Goal: Information Seeking & Learning: Learn about a topic

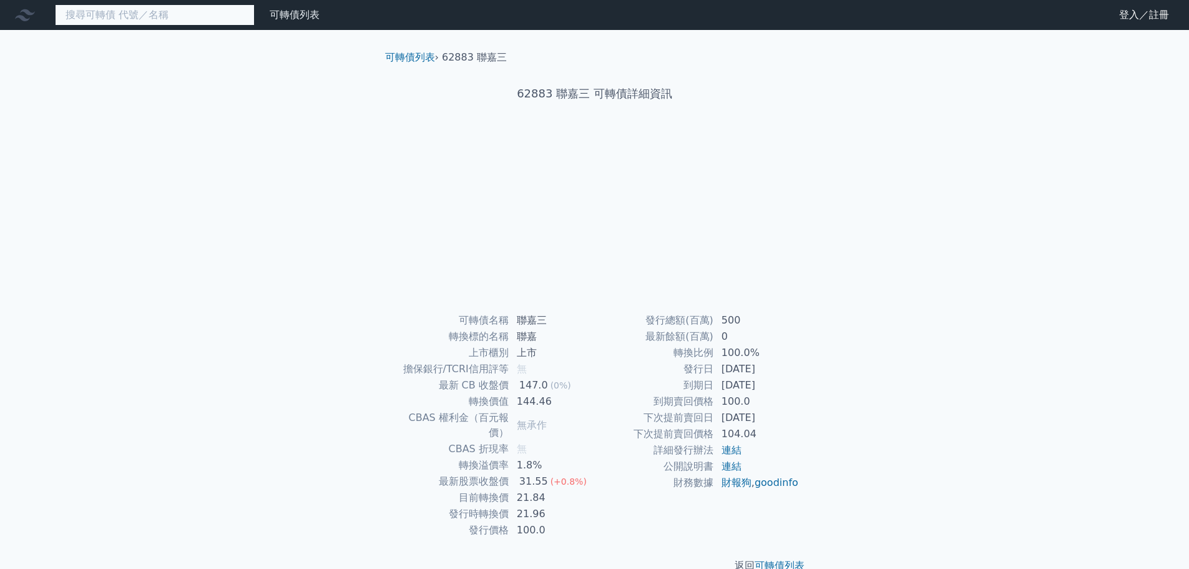
click at [197, 16] on input at bounding box center [155, 14] width 200 height 21
click at [170, 19] on input at bounding box center [155, 14] width 200 height 21
type input "6"
type input "3"
type input "3289"
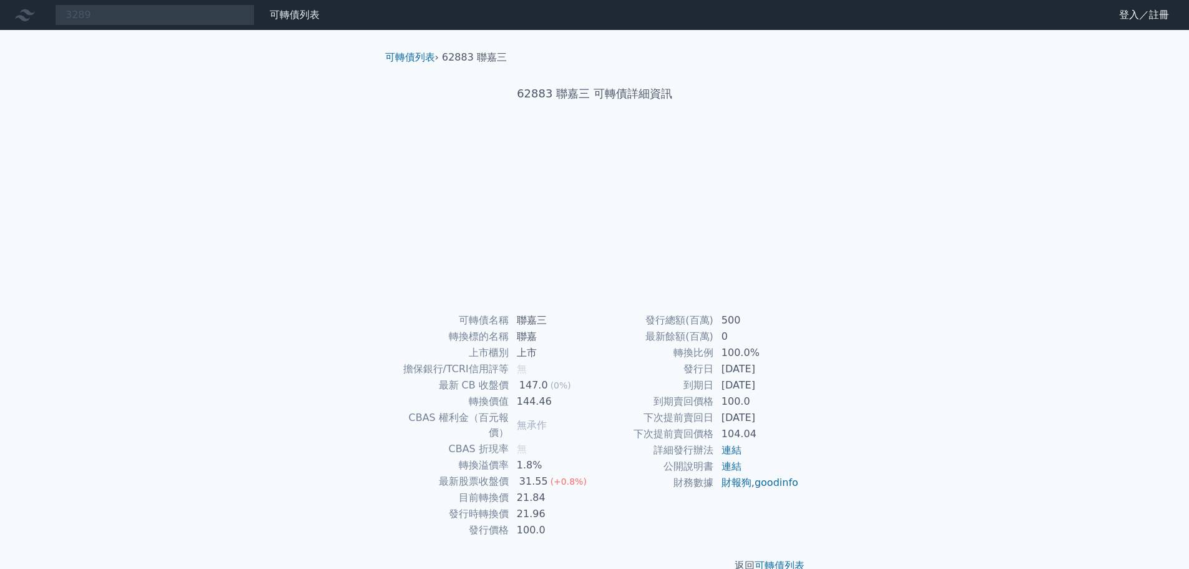
click at [187, 105] on div "3289 可轉債列表 財務數據 可轉債列表 財務數據 登入／註冊 登入／註冊 可轉債列表 › 62883 聯嘉三 62883 聯嘉三 可轉債詳細資訊 可轉債名稱" at bounding box center [594, 296] width 1189 height 593
click at [279, 17] on link "可轉債列表" at bounding box center [295, 15] width 50 height 12
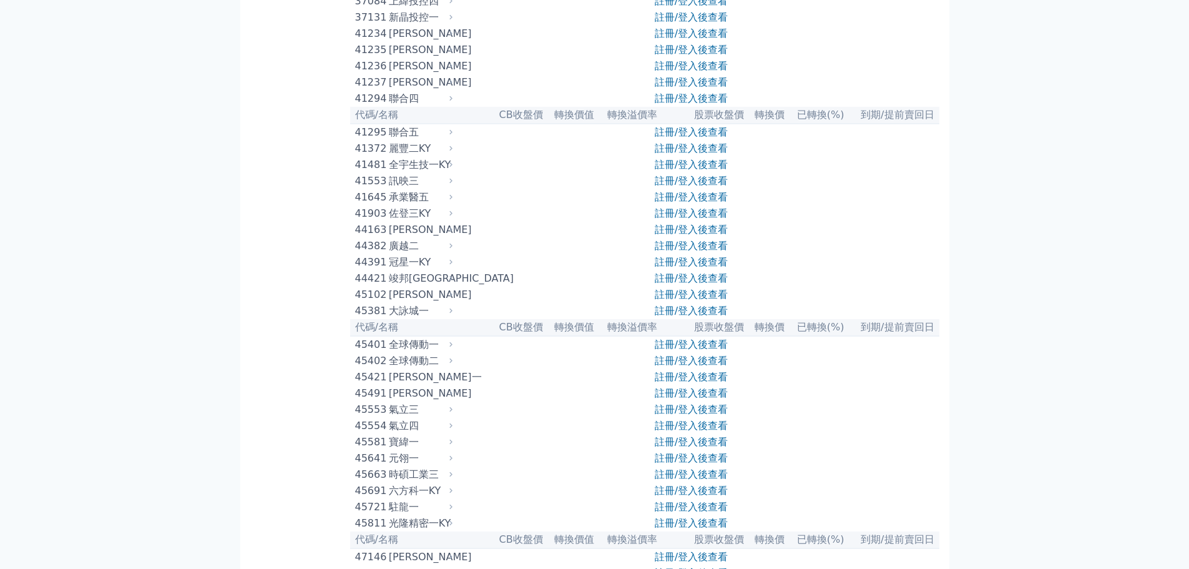
scroll to position [2746, 0]
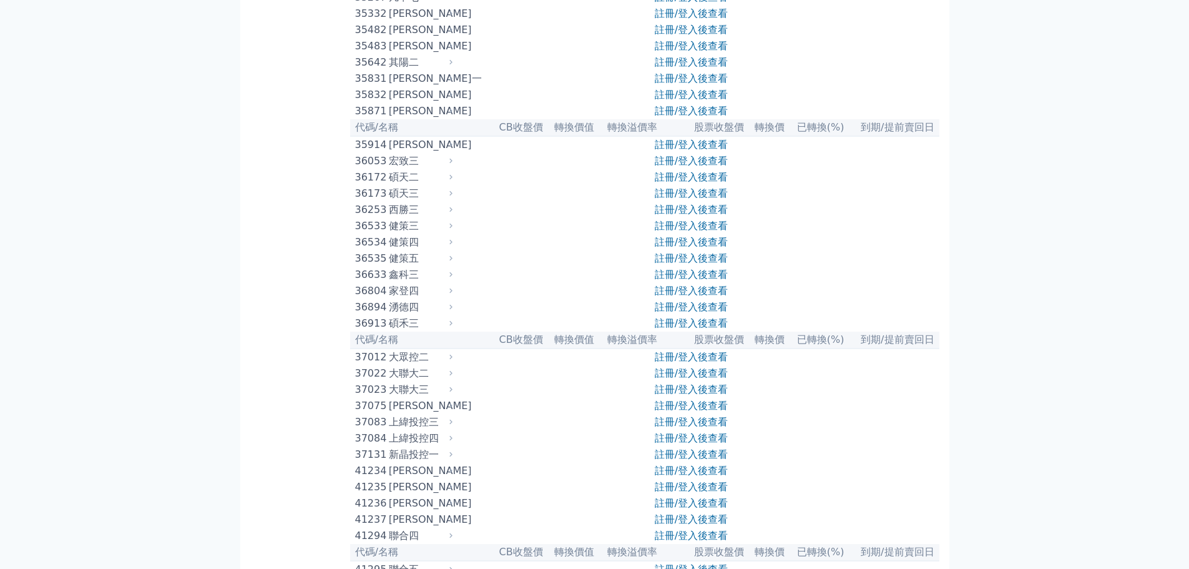
click at [444, 119] on div "[PERSON_NAME]" at bounding box center [419, 111] width 61 height 15
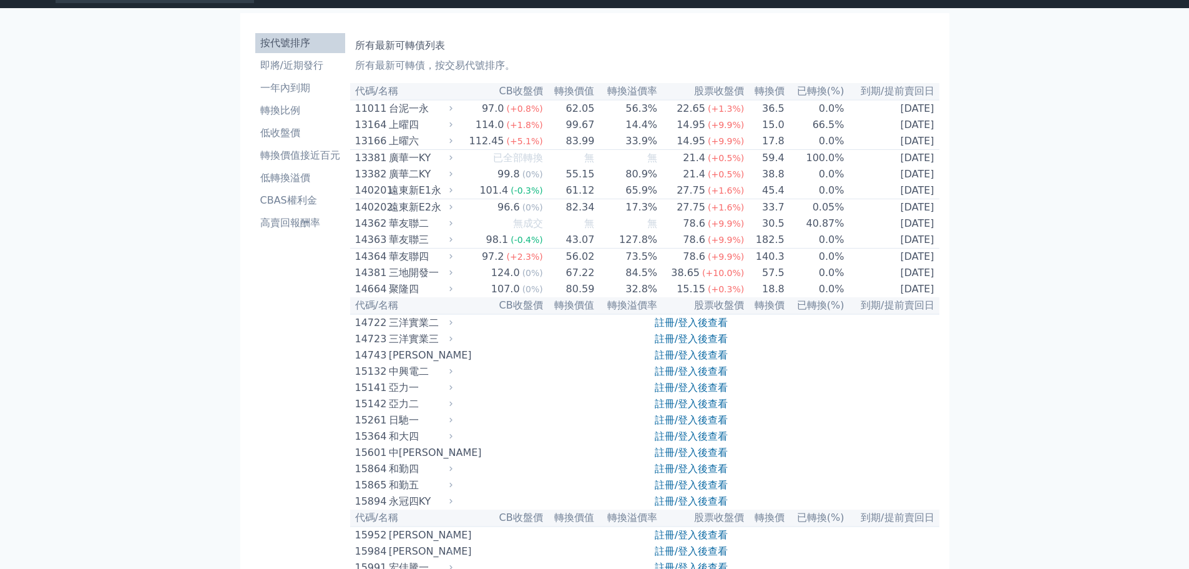
scroll to position [0, 0]
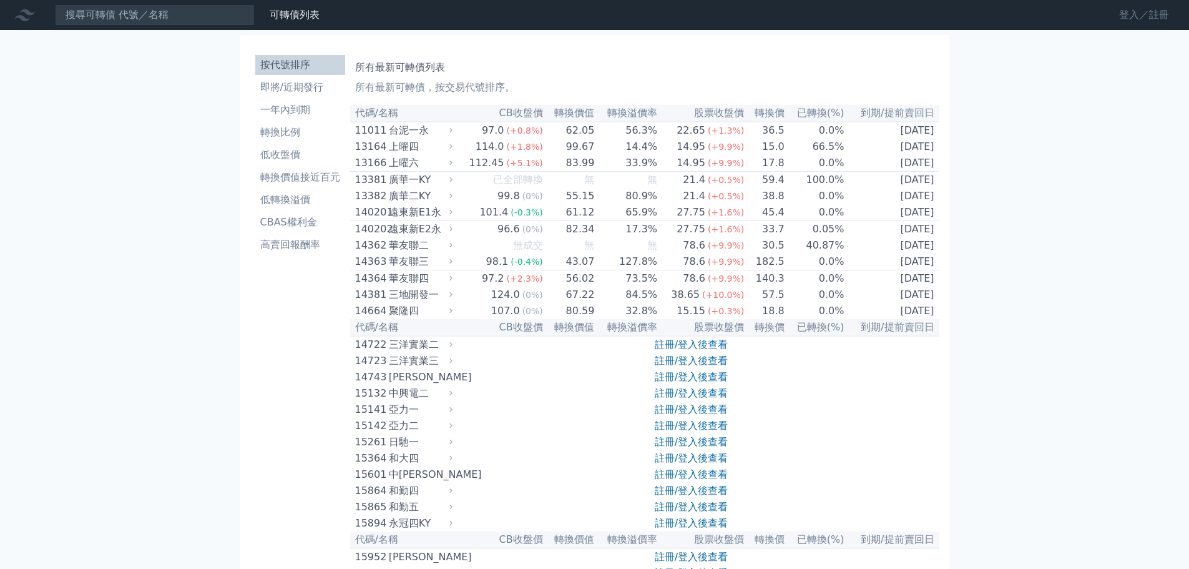
click at [1123, 21] on link "登入／註冊" at bounding box center [1144, 15] width 70 height 20
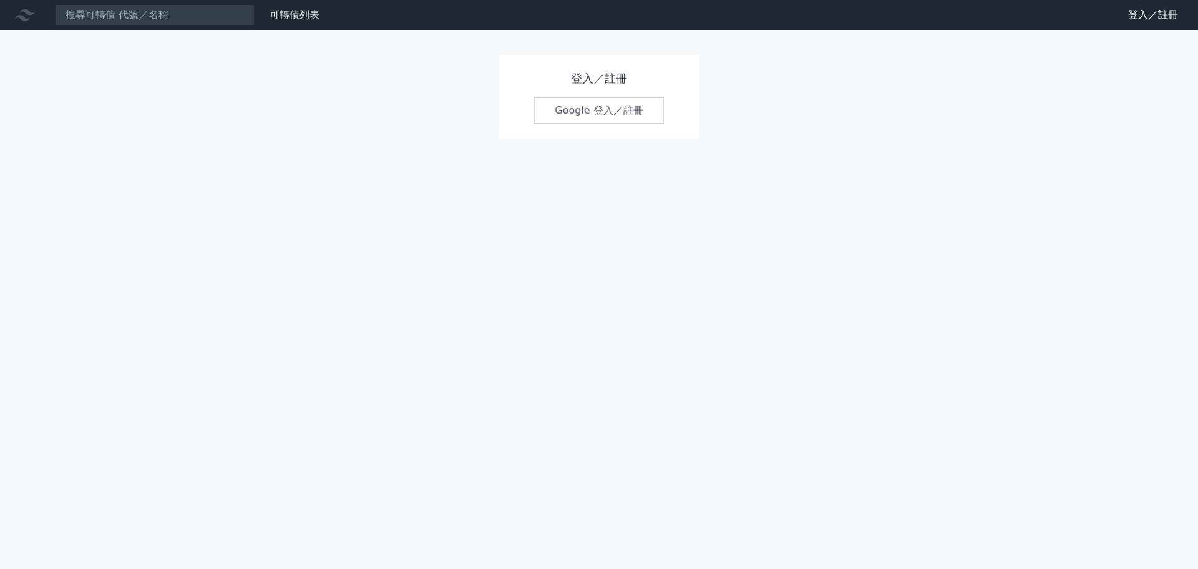
click at [577, 110] on link "Google 登入／註冊" at bounding box center [599, 110] width 130 height 26
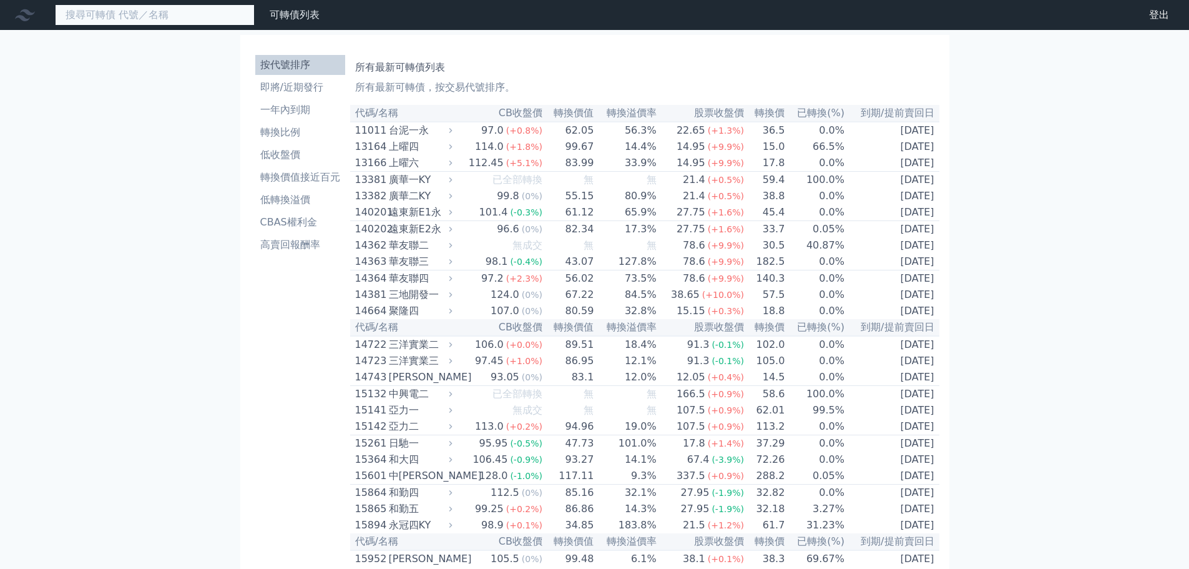
click at [154, 24] on input at bounding box center [155, 14] width 200 height 21
click at [122, 24] on input "3587" at bounding box center [155, 14] width 200 height 21
click at [125, 14] on input "3587" at bounding box center [155, 14] width 200 height 21
type input "3"
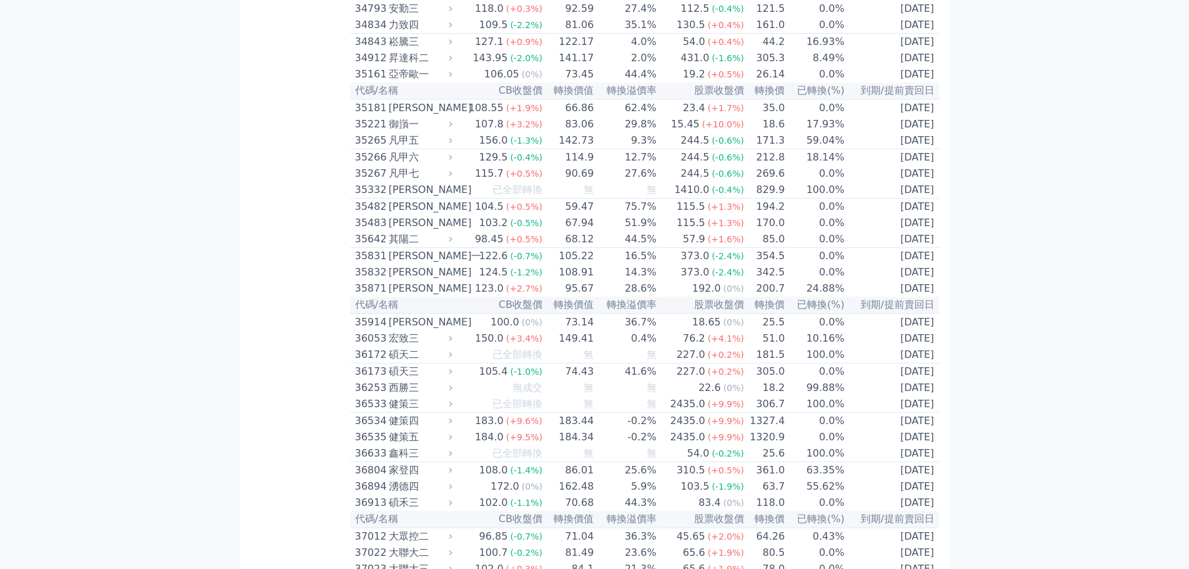
scroll to position [2621, 0]
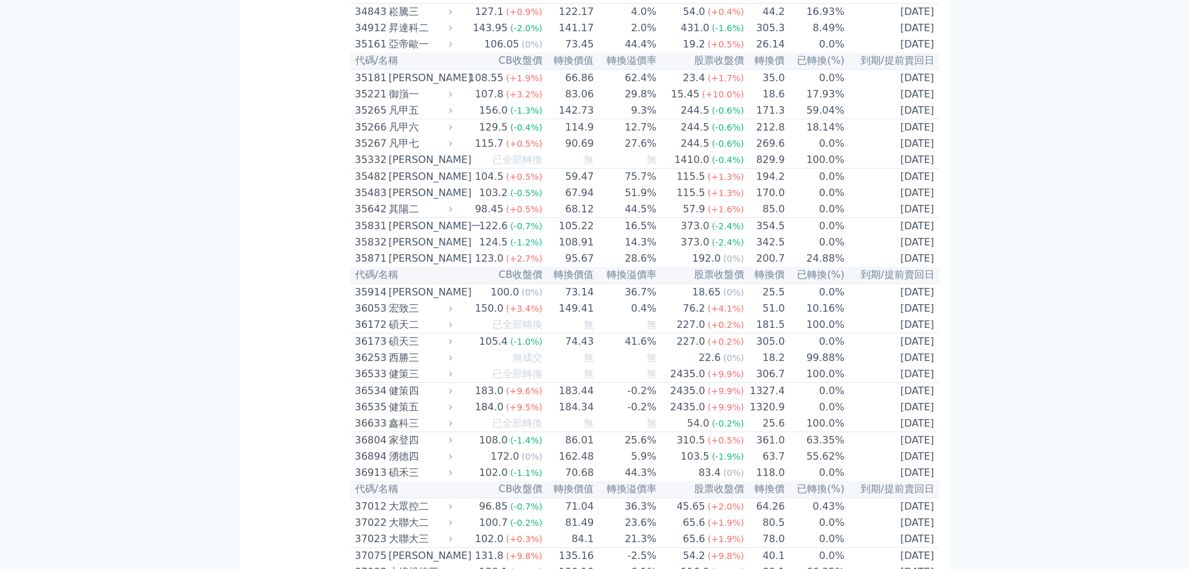
click at [399, 266] on div "[PERSON_NAME]" at bounding box center [419, 258] width 61 height 15
click at [461, 267] on td "123.0 (+2.7%)" at bounding box center [499, 258] width 87 height 16
click at [452, 262] on icon at bounding box center [450, 258] width 8 height 8
click at [454, 262] on icon at bounding box center [450, 258] width 8 height 8
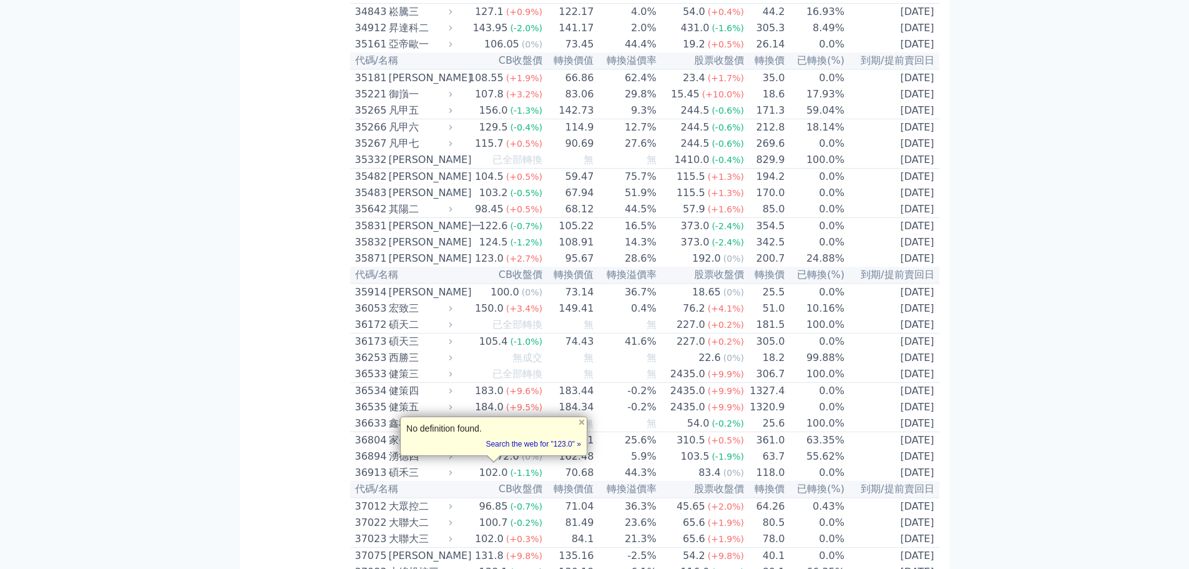
click at [599, 267] on td "28.6%" at bounding box center [625, 258] width 62 height 16
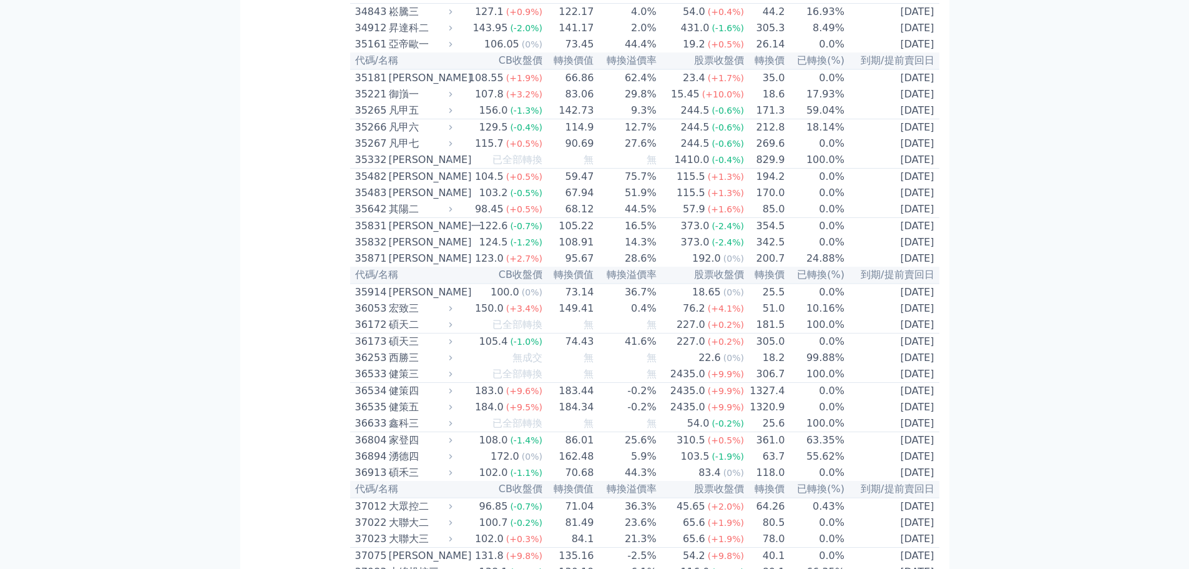
click at [454, 262] on icon at bounding box center [450, 258] width 8 height 8
click at [645, 267] on td "28.6%" at bounding box center [625, 258] width 62 height 16
click at [652, 267] on td "28.6%" at bounding box center [625, 258] width 62 height 16
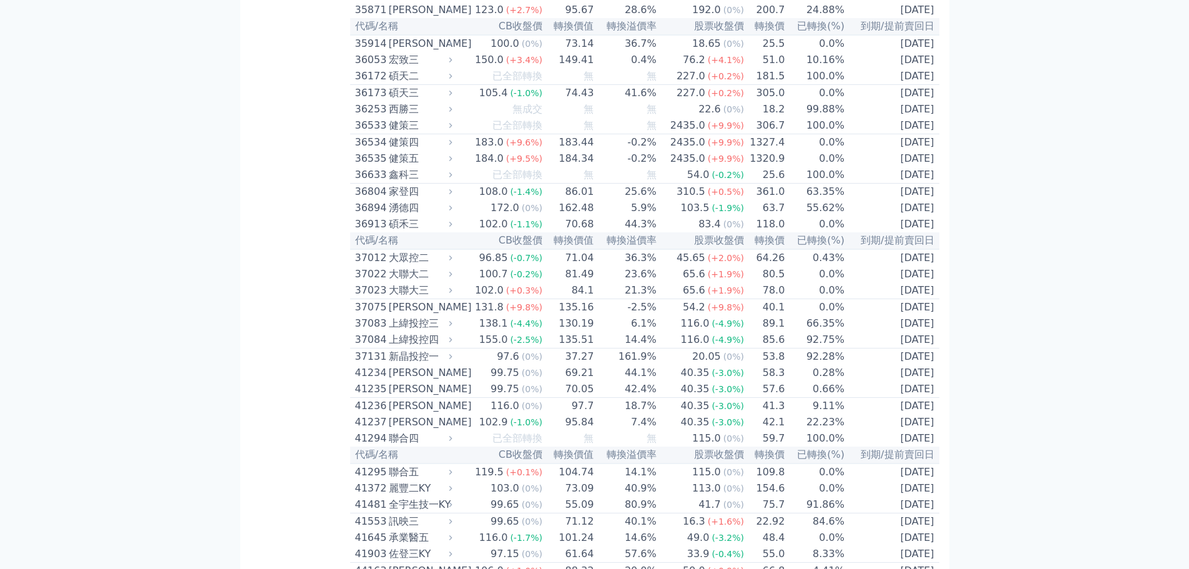
scroll to position [2871, 0]
click at [454, 12] on icon at bounding box center [450, 8] width 8 height 8
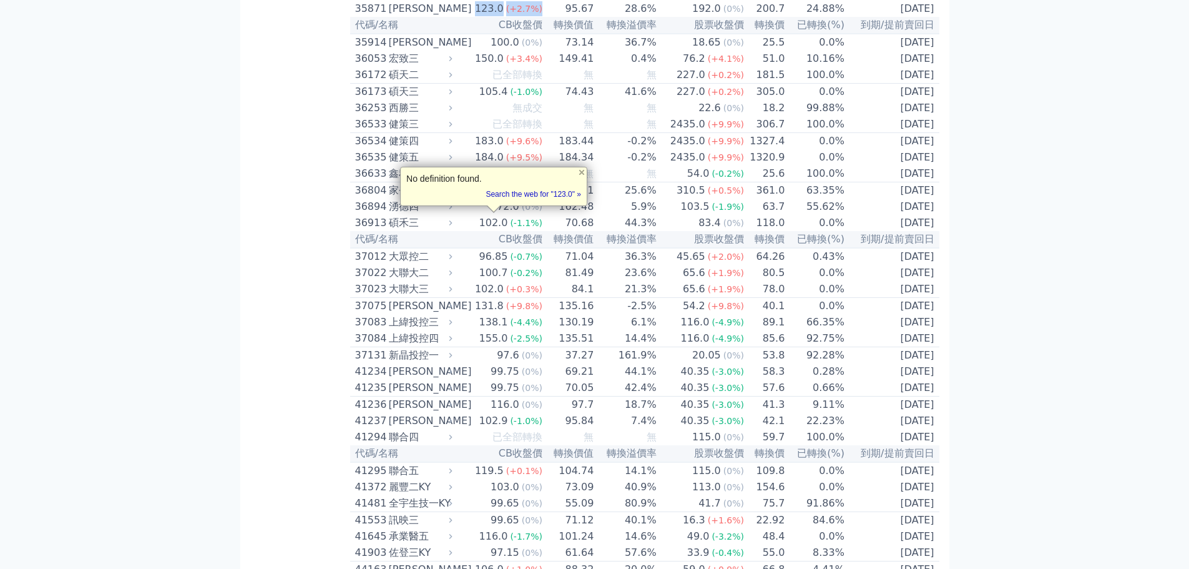
click at [454, 12] on icon at bounding box center [450, 8] width 8 height 8
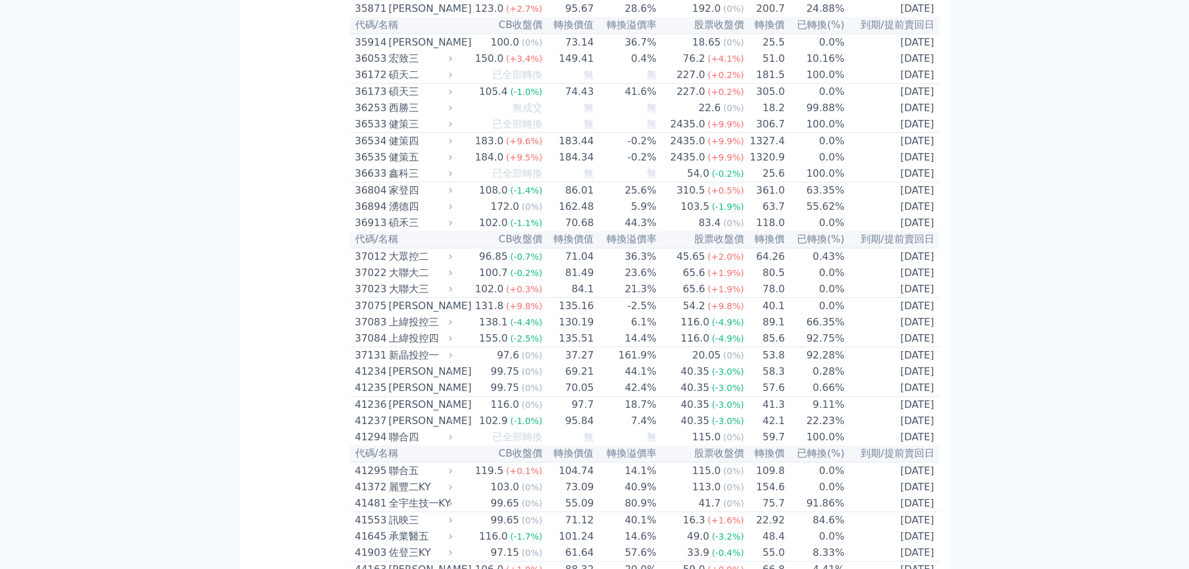
click at [745, 17] on td "200.7" at bounding box center [765, 9] width 41 height 16
click at [902, 17] on td "[DATE]" at bounding box center [892, 9] width 94 height 16
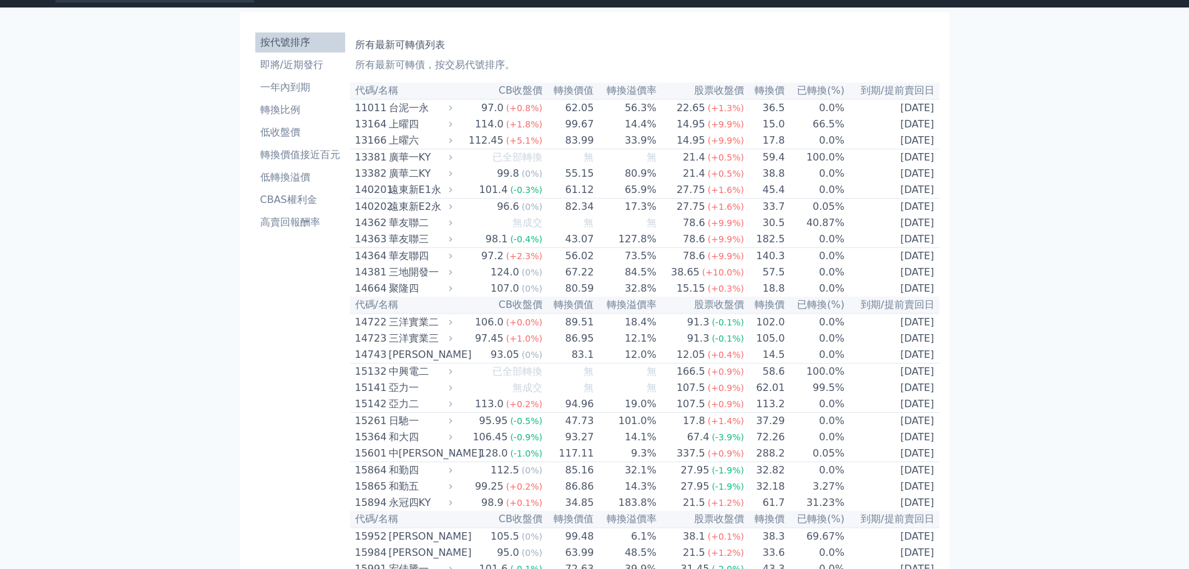
scroll to position [0, 0]
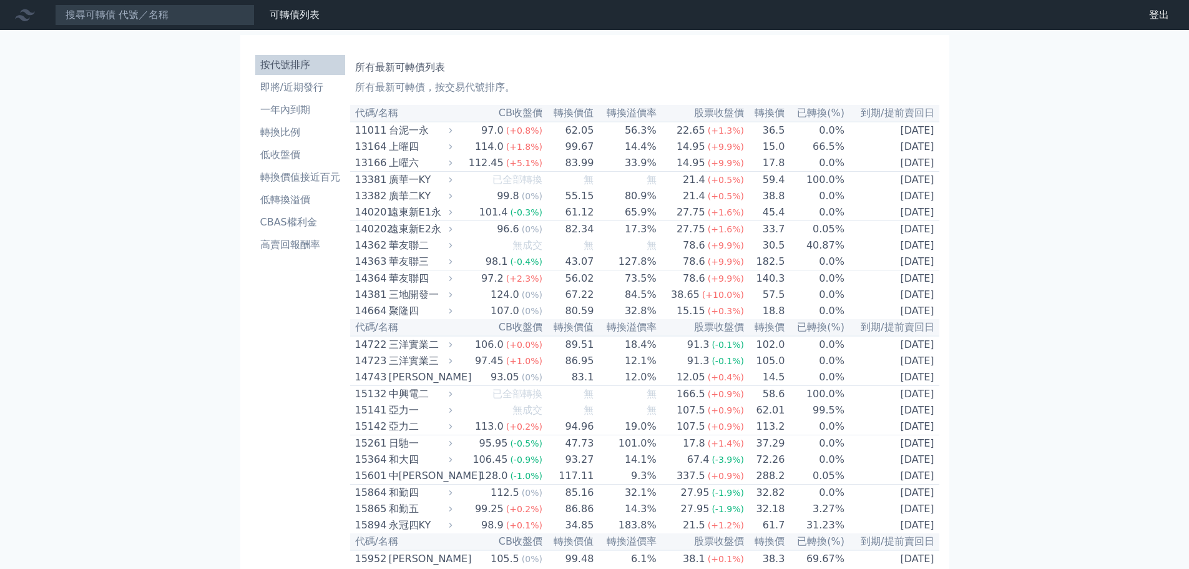
click at [425, 130] on div "台泥一永" at bounding box center [419, 130] width 61 height 15
click at [376, 130] on div "11011" at bounding box center [370, 130] width 31 height 15
click at [300, 95] on link "即將/近期發行" at bounding box center [300, 87] width 90 height 20
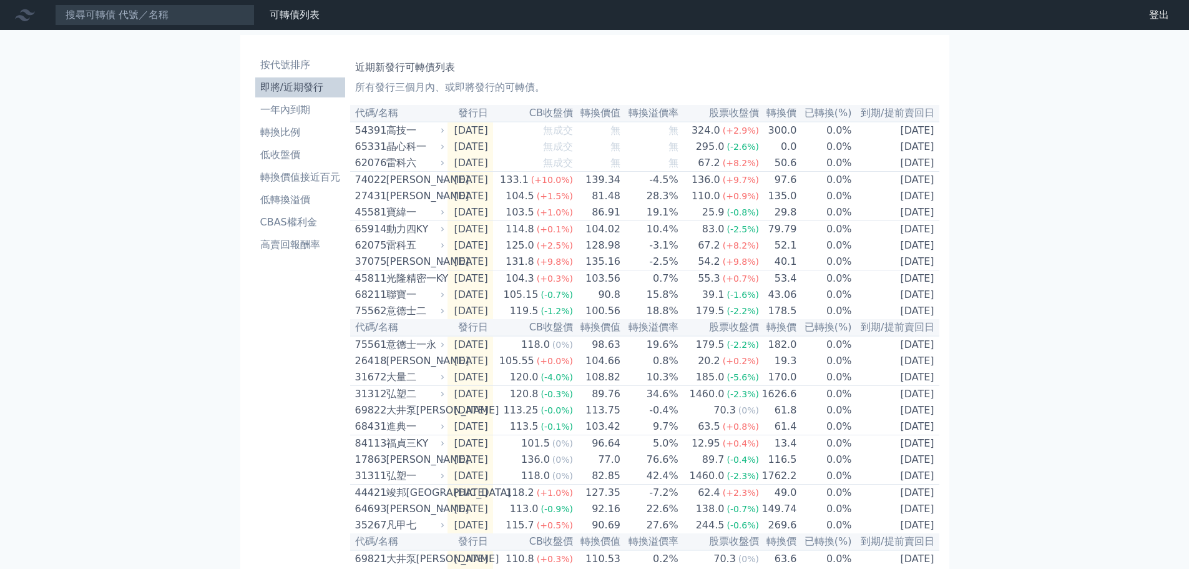
click at [446, 165] on icon at bounding box center [442, 162] width 7 height 7
click at [444, 165] on icon at bounding box center [442, 162] width 7 height 7
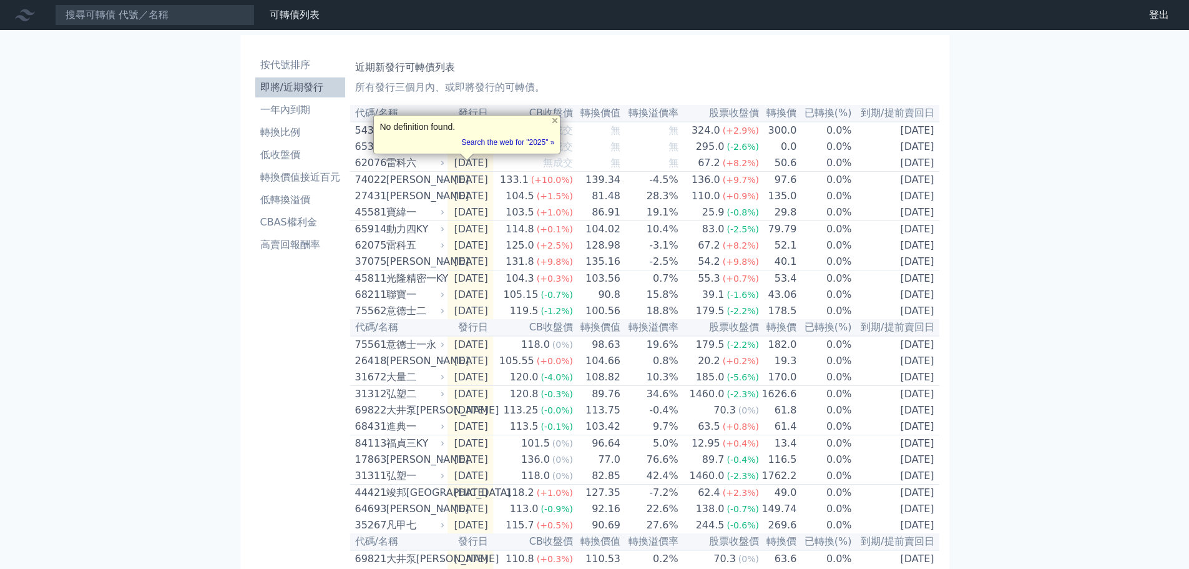
click at [573, 183] on span "(+10.0%)" at bounding box center [552, 180] width 42 height 10
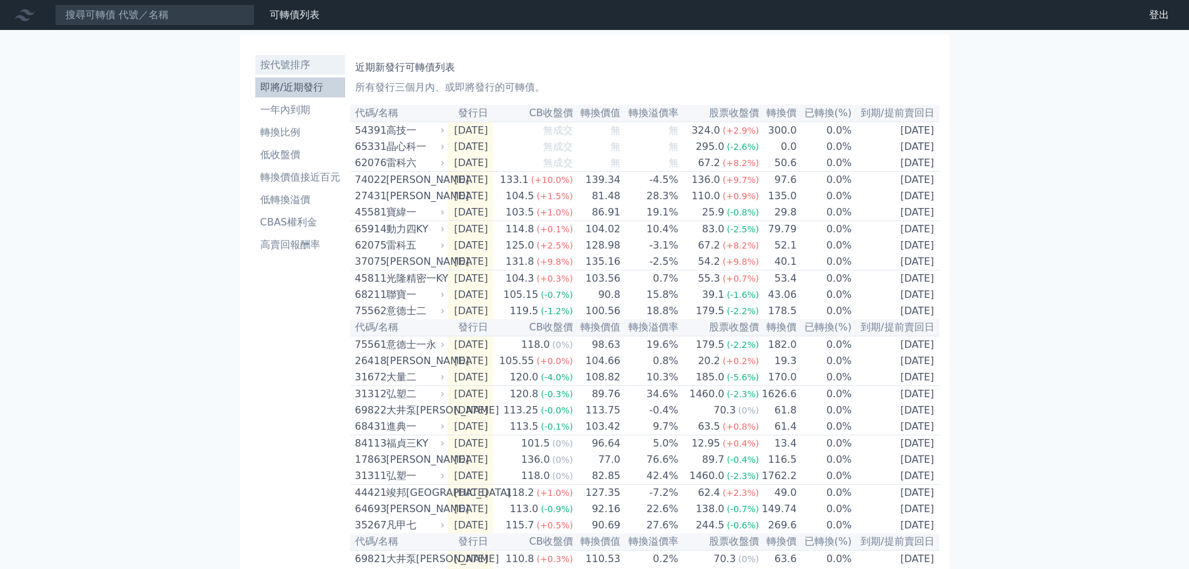
click at [298, 65] on li "按代號排序" at bounding box center [300, 64] width 90 height 15
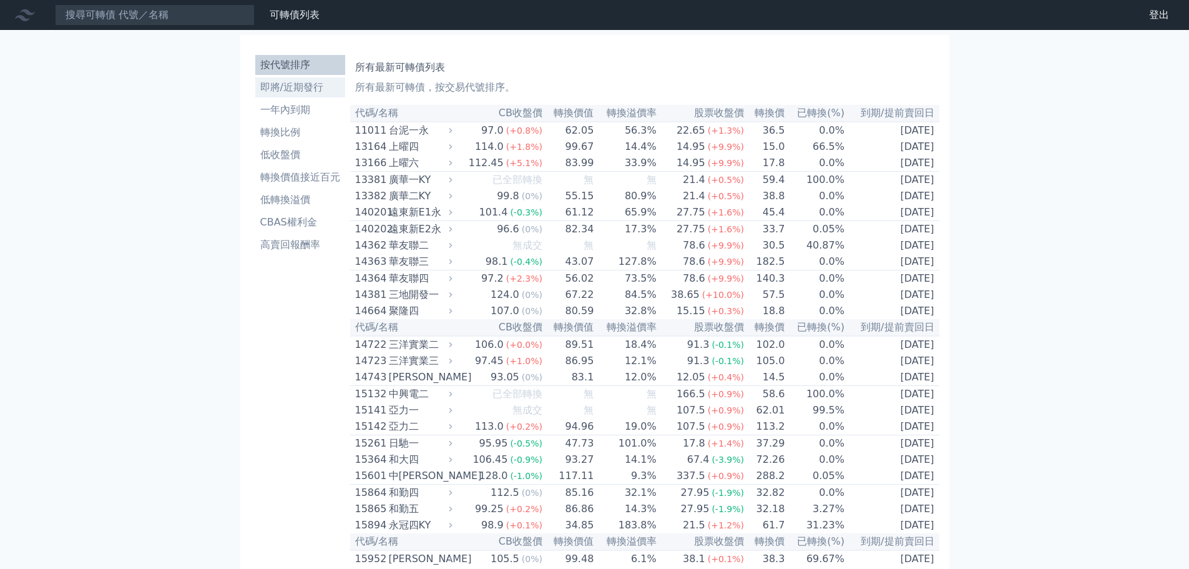
click at [327, 91] on li "即將/近期發行" at bounding box center [300, 87] width 90 height 15
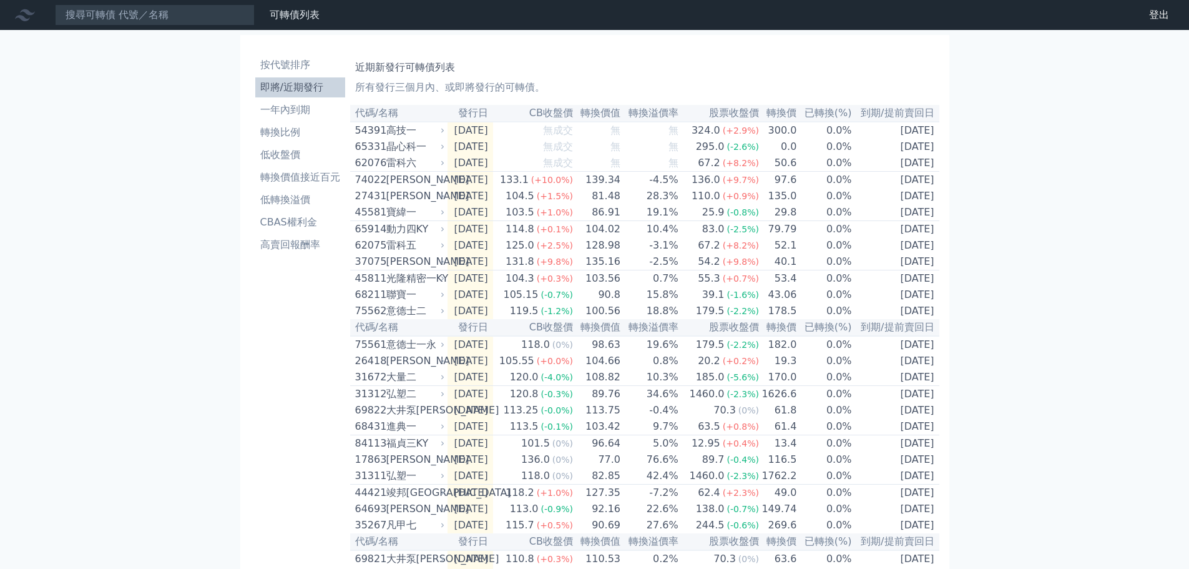
click at [442, 182] on icon at bounding box center [442, 179] width 7 height 7
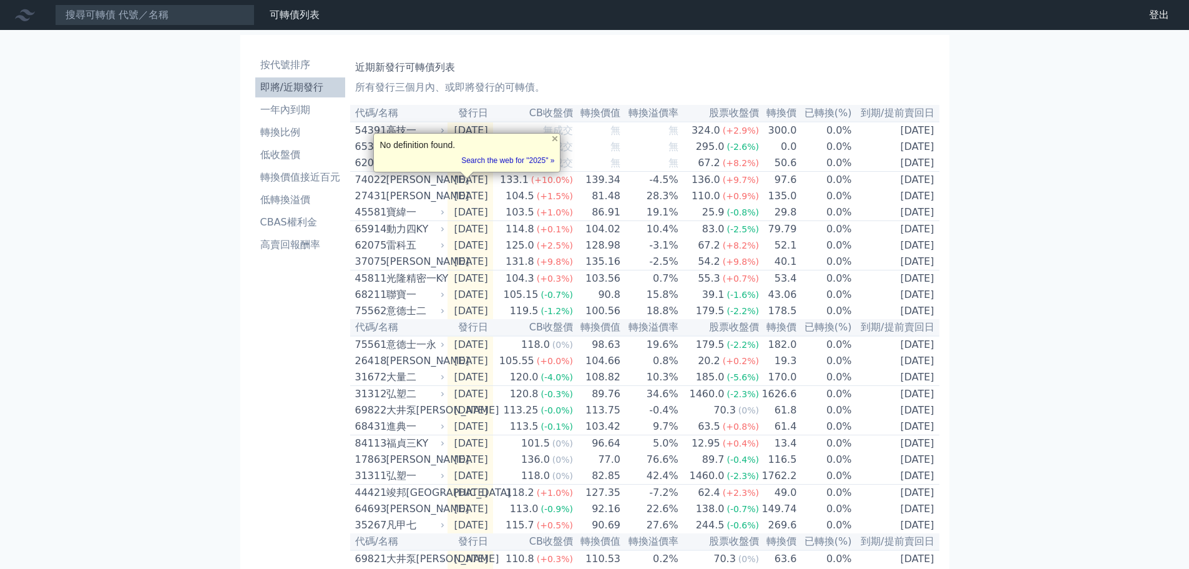
click at [723, 182] on div "136.0" at bounding box center [706, 179] width 34 height 15
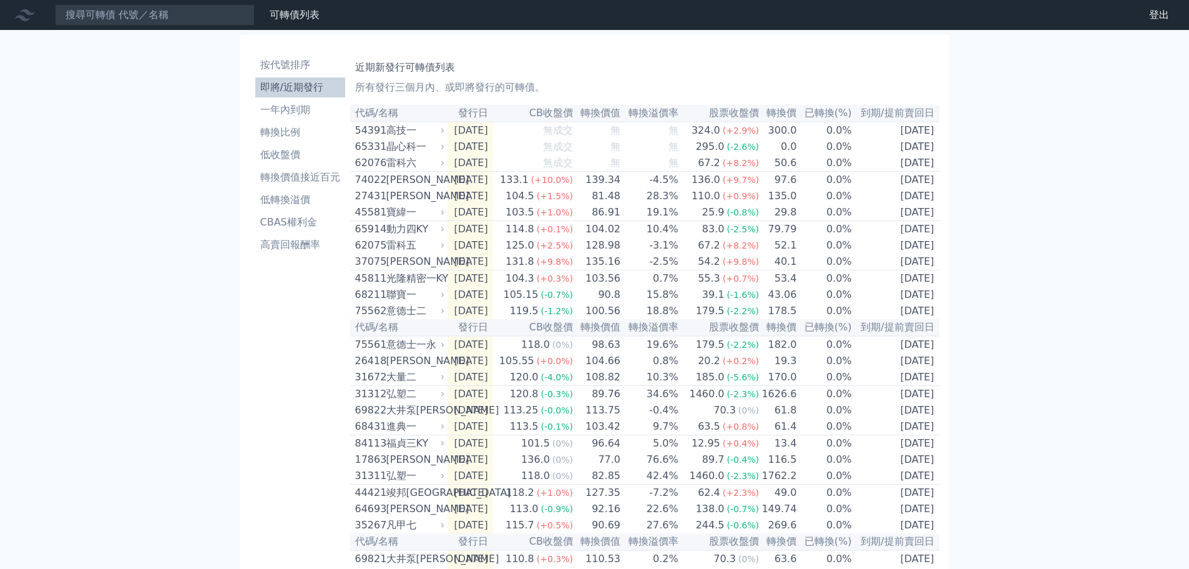
click at [0, 0] on div "財務數據" at bounding box center [0, 0] width 0 height 0
click at [0, 0] on link "財務數據" at bounding box center [0, 0] width 0 height 0
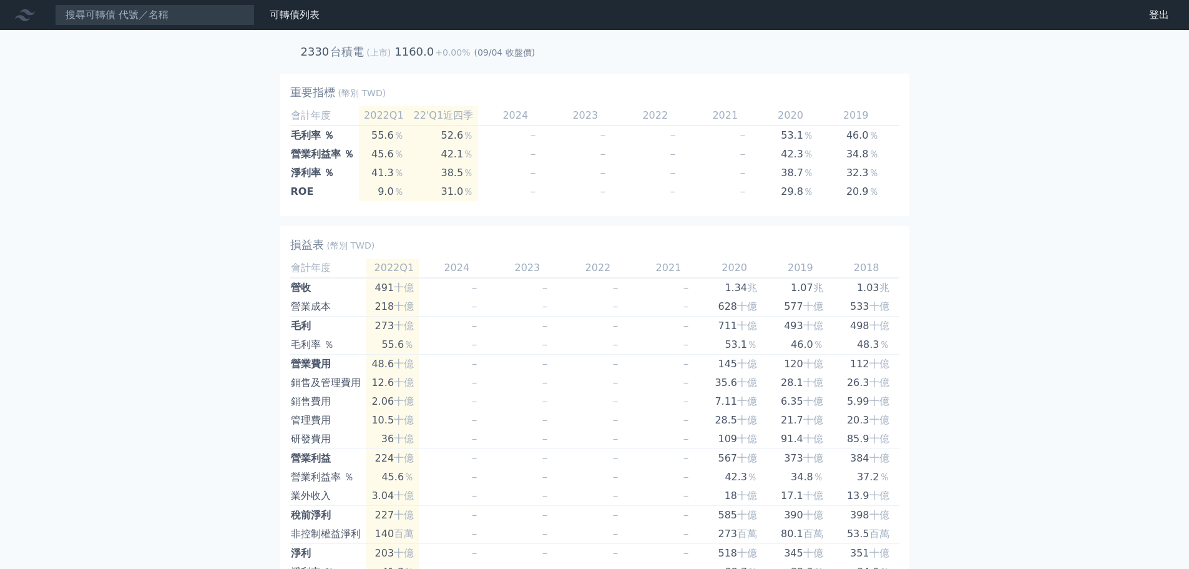
click at [333, 53] on h2 "台積電" at bounding box center [347, 51] width 34 height 13
click at [177, 18] on input at bounding box center [155, 14] width 200 height 21
type input "2"
click at [265, 17] on div "可轉債列表" at bounding box center [295, 14] width 60 height 15
click at [302, 19] on link "可轉債列表" at bounding box center [295, 15] width 50 height 12
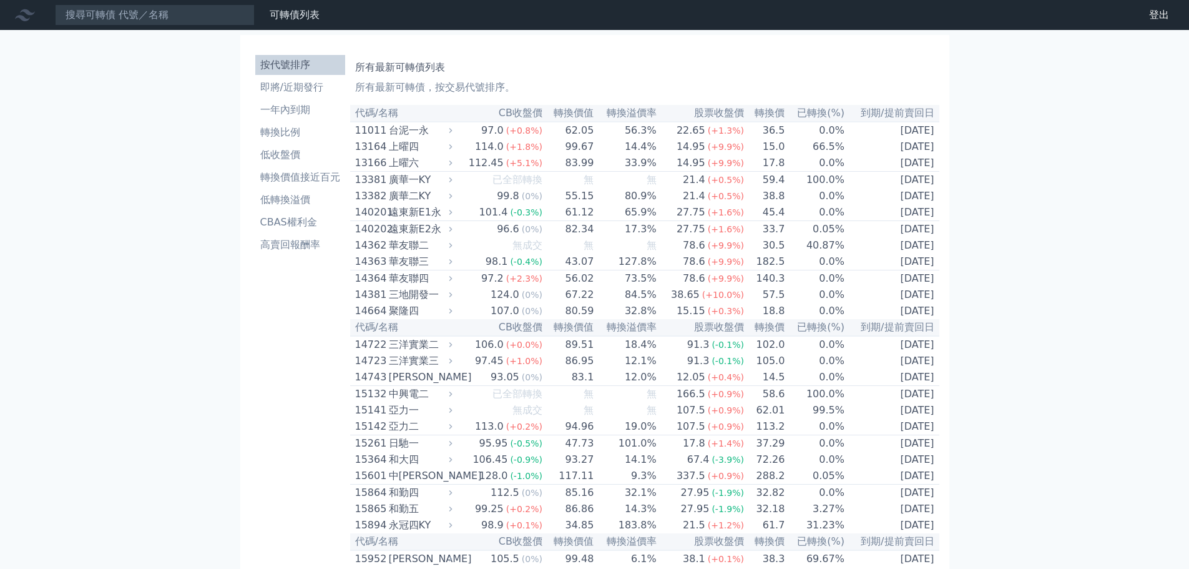
click at [302, 67] on li "按代號排序" at bounding box center [300, 64] width 90 height 15
click at [326, 89] on li "即將/近期發行" at bounding box center [300, 87] width 90 height 15
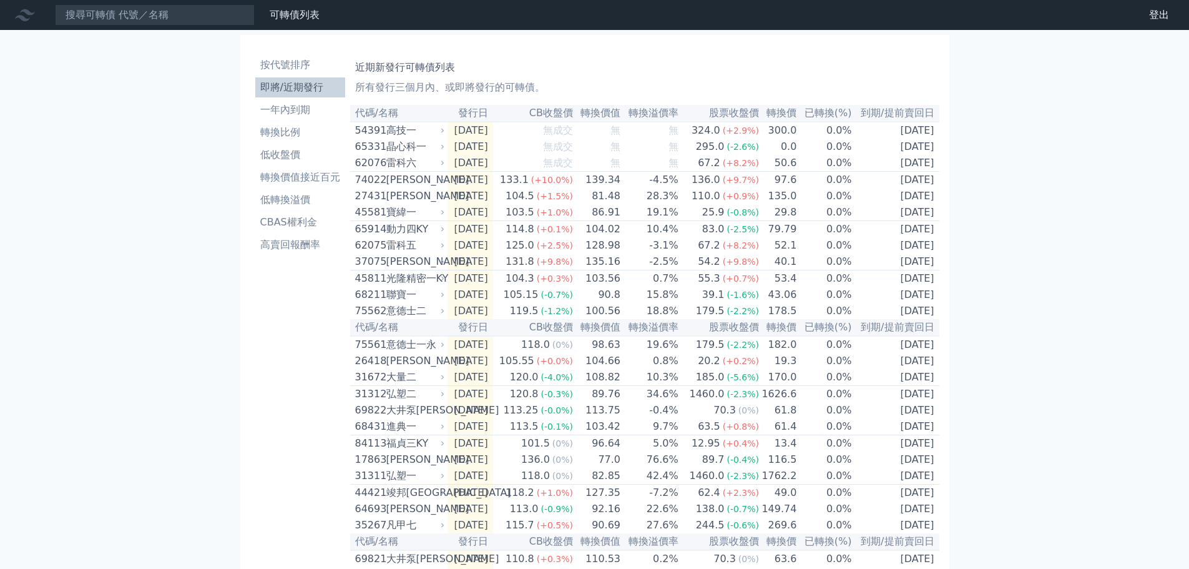
click at [446, 183] on icon at bounding box center [442, 179] width 7 height 7
click at [439, 179] on div "[PERSON_NAME]" at bounding box center [414, 179] width 56 height 15
click at [295, 66] on li "按代號排序" at bounding box center [300, 64] width 90 height 15
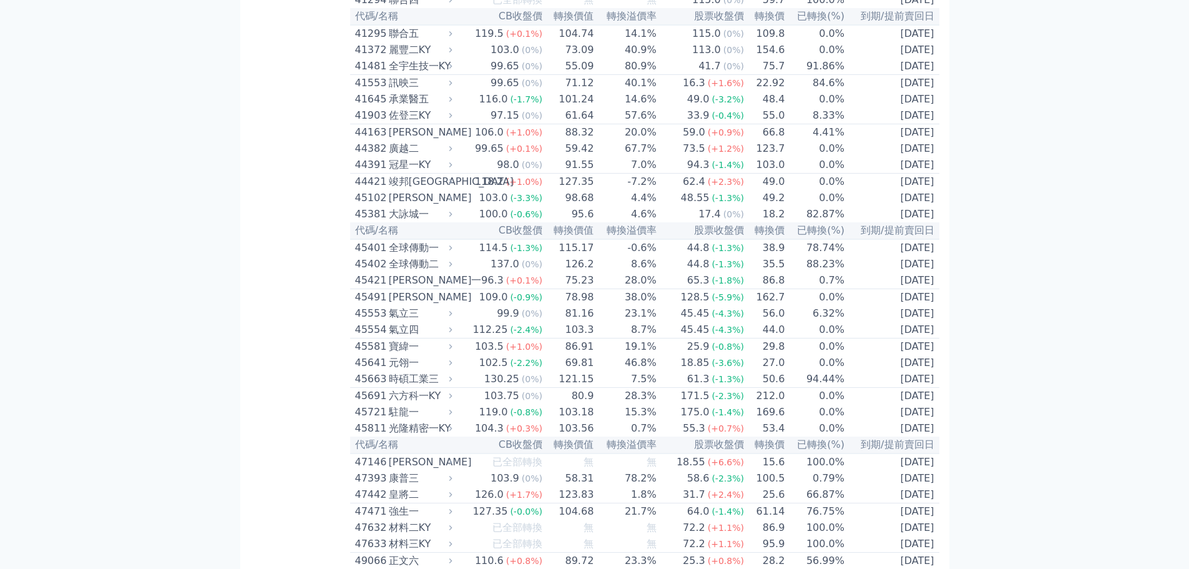
scroll to position [2809, 0]
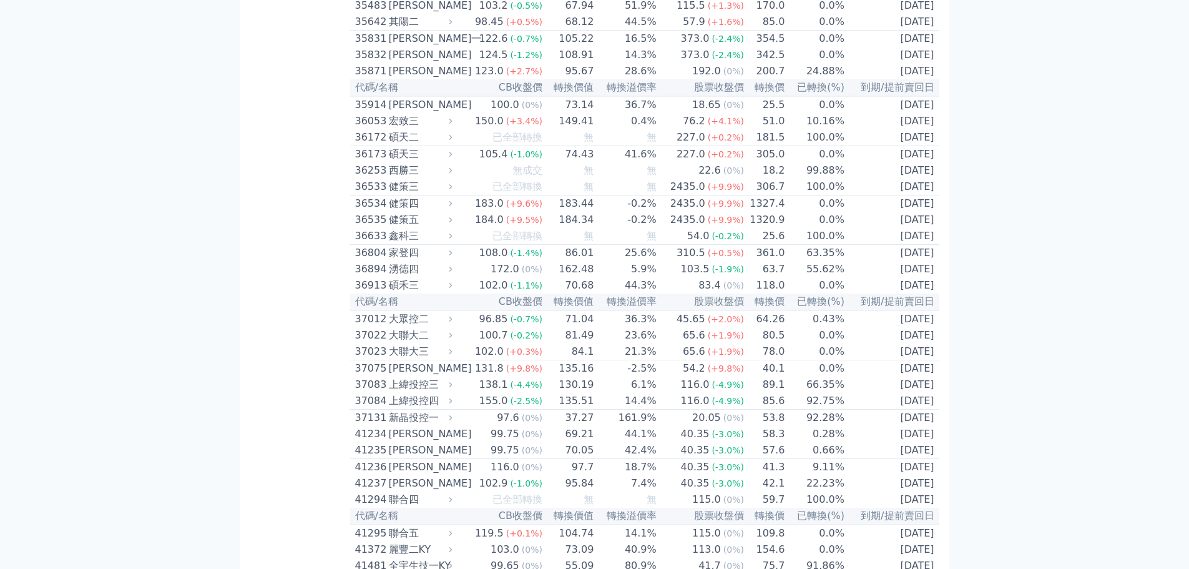
click at [453, 74] on icon at bounding box center [450, 71] width 3 height 5
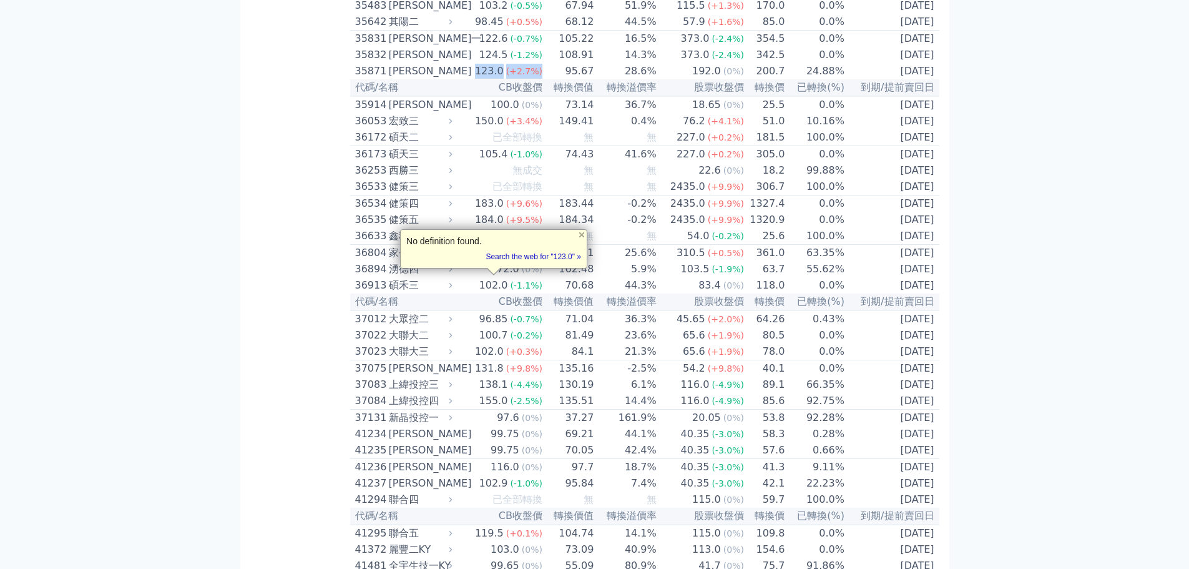
click at [453, 74] on icon at bounding box center [450, 71] width 3 height 5
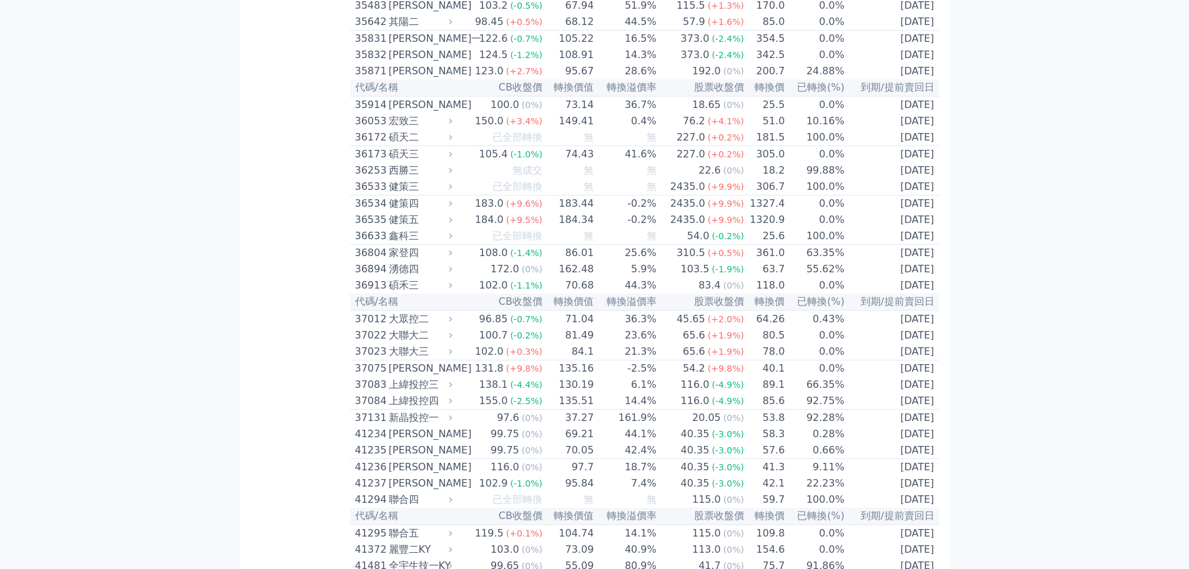
click at [617, 79] on td "28.6%" at bounding box center [625, 71] width 62 height 16
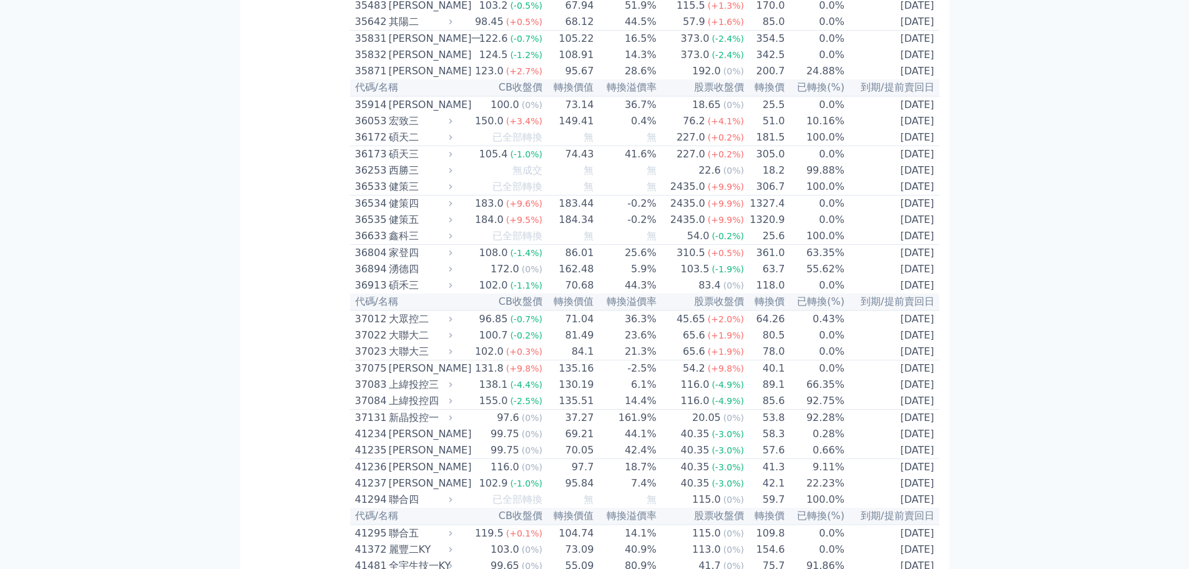
click at [930, 79] on td "[DATE]" at bounding box center [892, 71] width 94 height 16
